Goal: Information Seeking & Learning: Learn about a topic

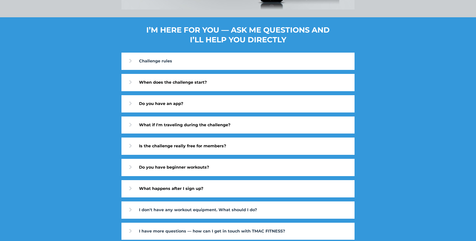
scroll to position [1875, 0]
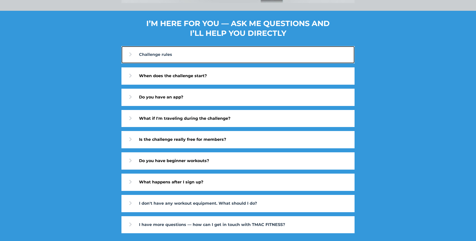
click at [164, 53] on link "Challenge rules" at bounding box center [237, 54] width 233 height 17
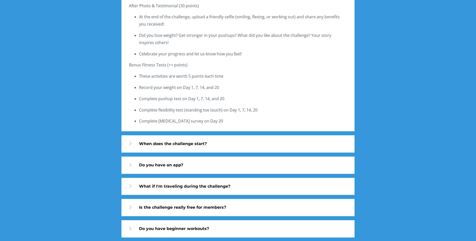
scroll to position [2176, 0]
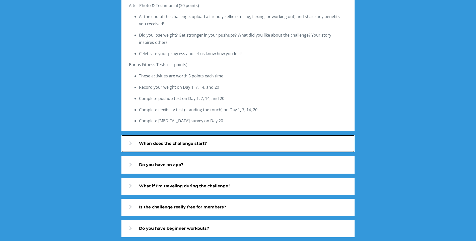
click at [185, 147] on link "When does the challenge start?" at bounding box center [237, 143] width 233 height 17
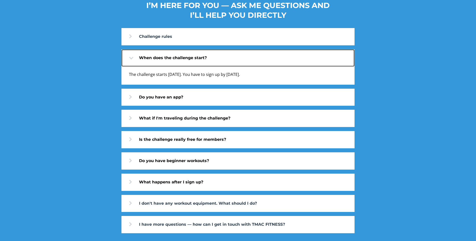
scroll to position [1893, 0]
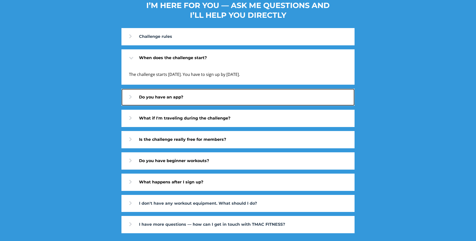
click at [166, 103] on link "Do you have an app?" at bounding box center [237, 97] width 233 height 17
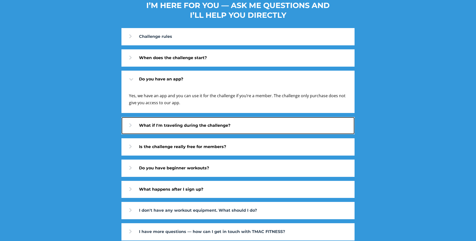
click at [168, 129] on link "What if I'm traveling during the challenge?" at bounding box center [237, 125] width 233 height 17
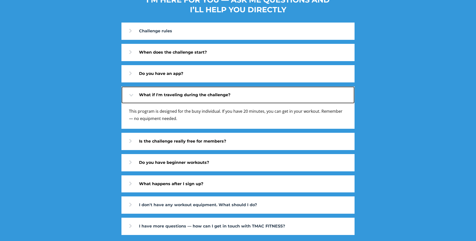
scroll to position [1901, 0]
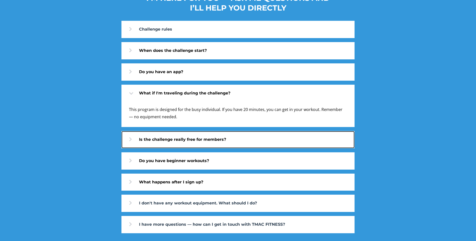
click at [168, 139] on link "Is the challenge really free for members?" at bounding box center [237, 139] width 233 height 17
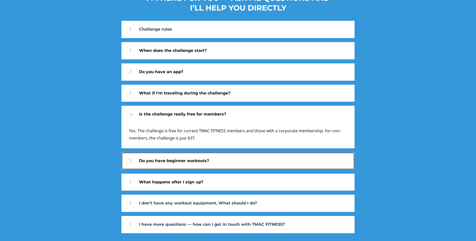
click at [182, 160] on link "Do you have beginner workouts?" at bounding box center [237, 160] width 233 height 17
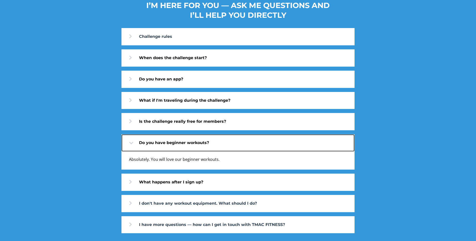
scroll to position [1893, 0]
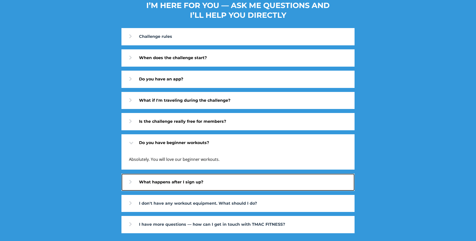
click at [194, 183] on link "What happens after I sign up?" at bounding box center [237, 182] width 233 height 17
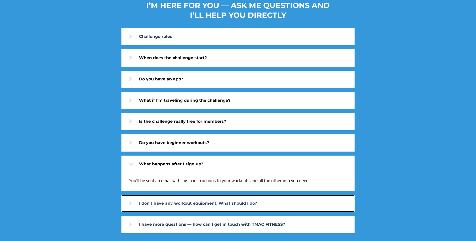
click at [222, 202] on link "I don't have any workout equipment. What should I do?" at bounding box center [237, 203] width 233 height 17
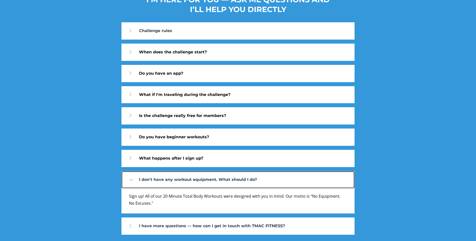
scroll to position [1901, 0]
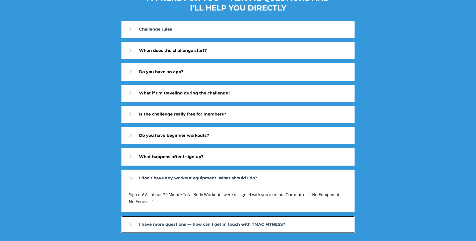
click at [243, 222] on link "I have more questions — how can I get in touch with TMAC FITNESS?" at bounding box center [237, 224] width 233 height 17
